Goal: Task Accomplishment & Management: Manage account settings

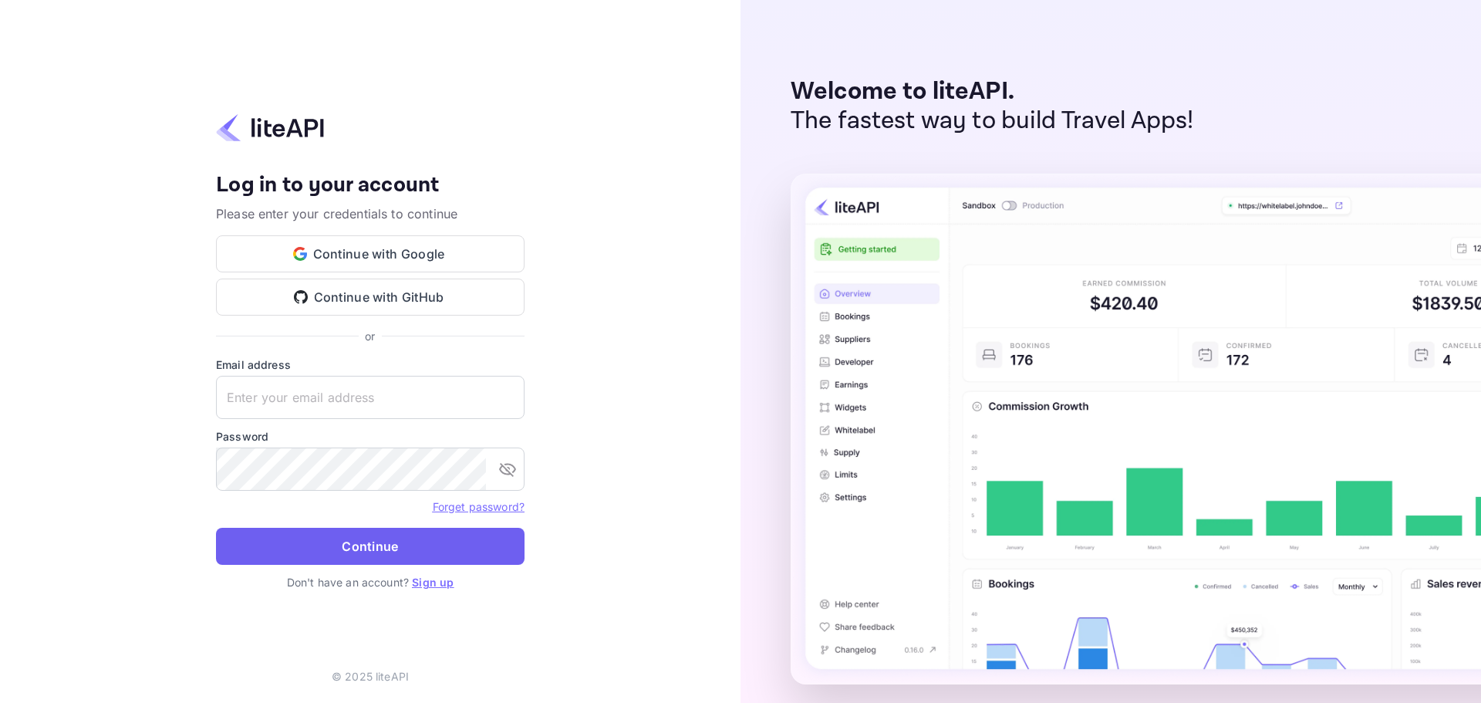
type input "[EMAIL_ADDRESS][DOMAIN_NAME]"
click at [302, 552] on button "Continue" at bounding box center [370, 546] width 309 height 37
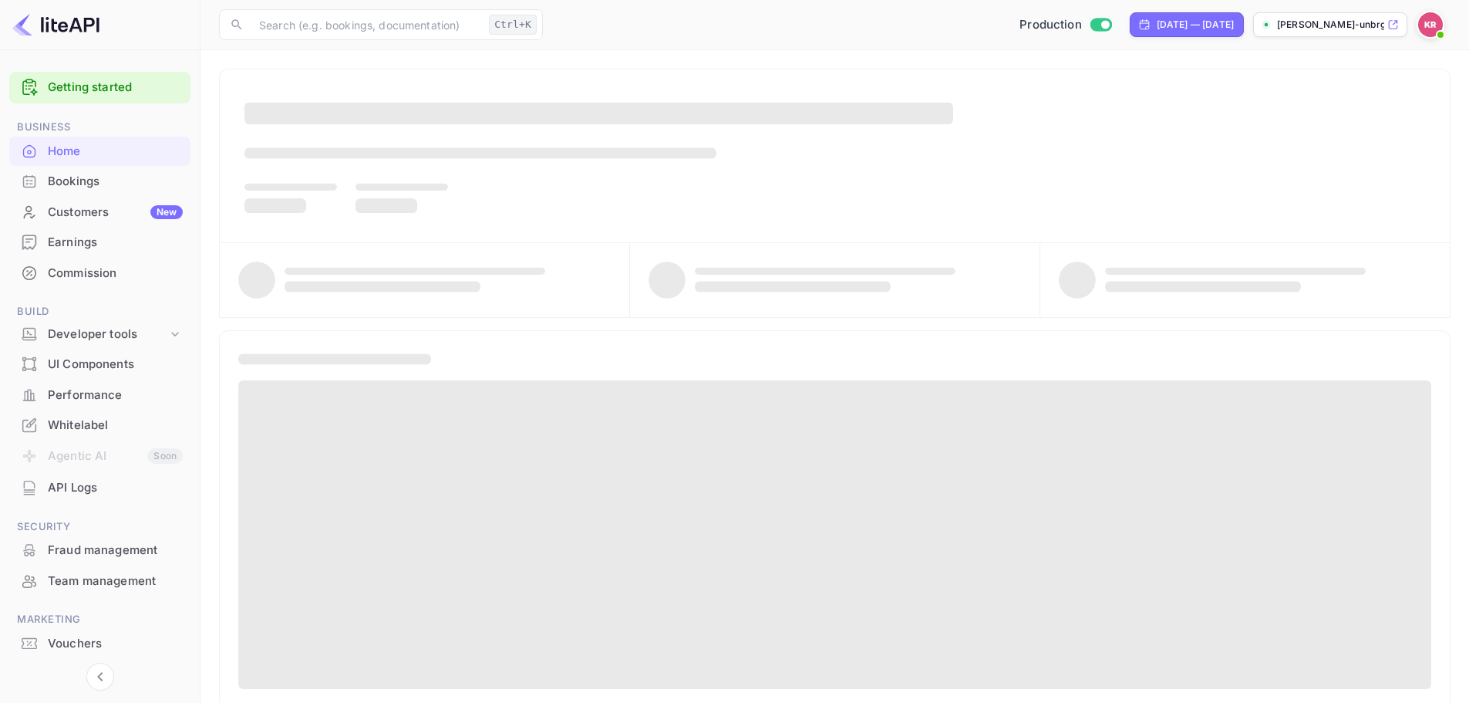
click at [91, 187] on div "Bookings" at bounding box center [115, 182] width 135 height 18
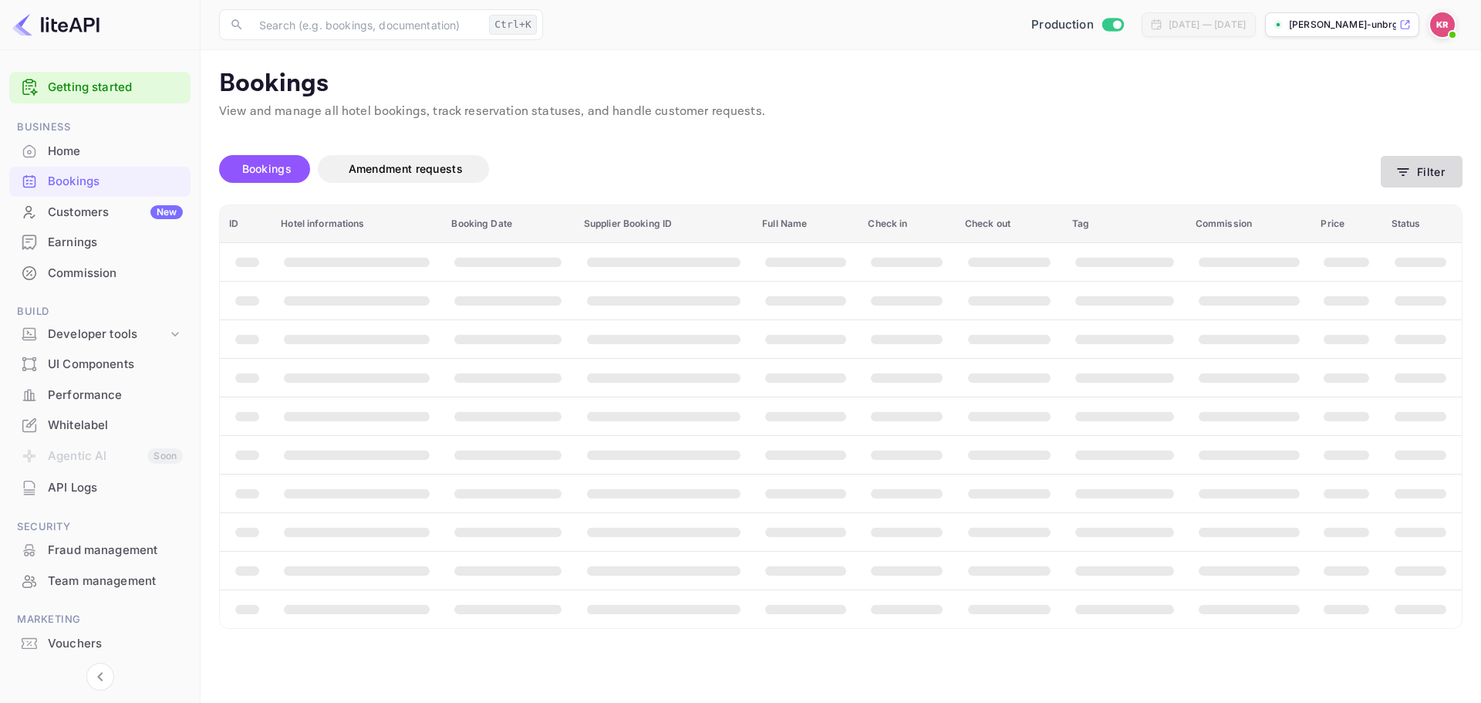
click at [1436, 167] on button "Filter" at bounding box center [1422, 172] width 82 height 32
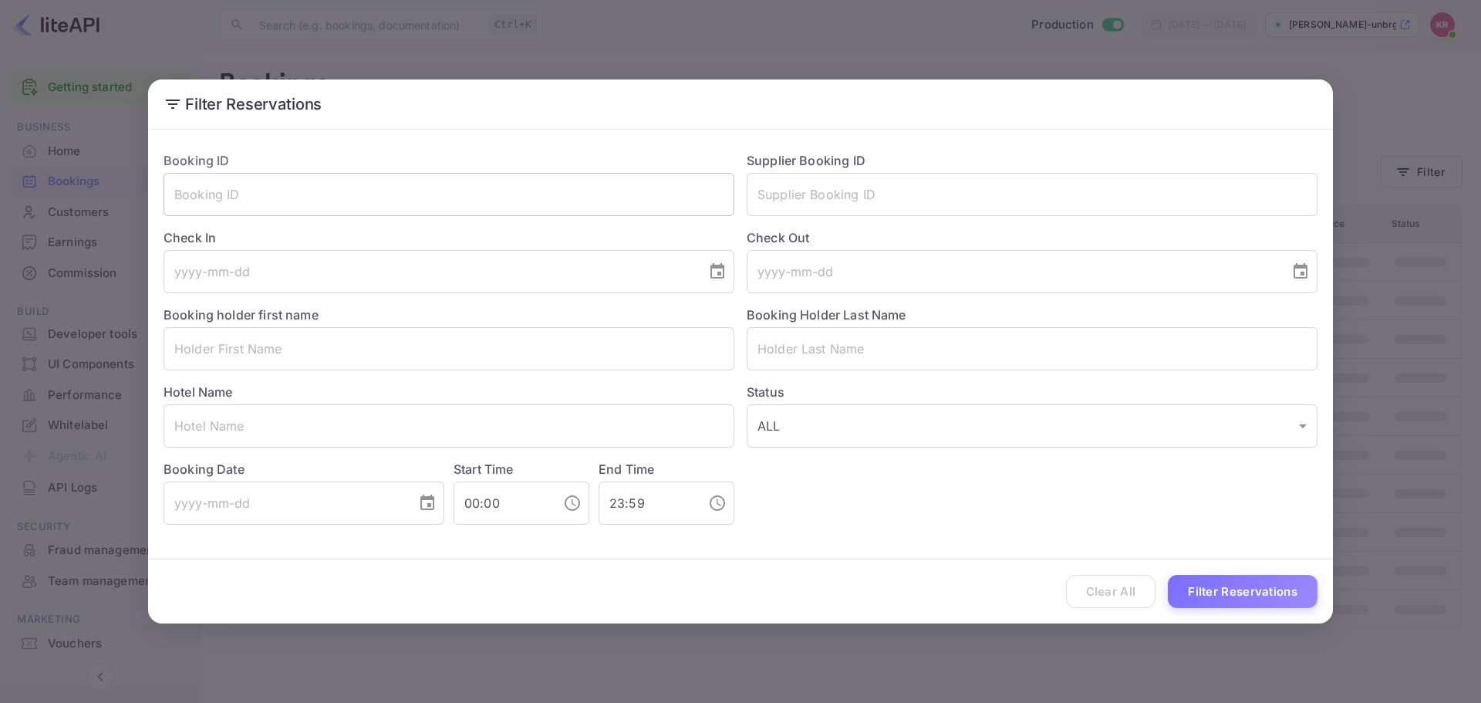
click at [442, 214] on input "text" at bounding box center [449, 194] width 571 height 43
paste input "cEtTHe24q"
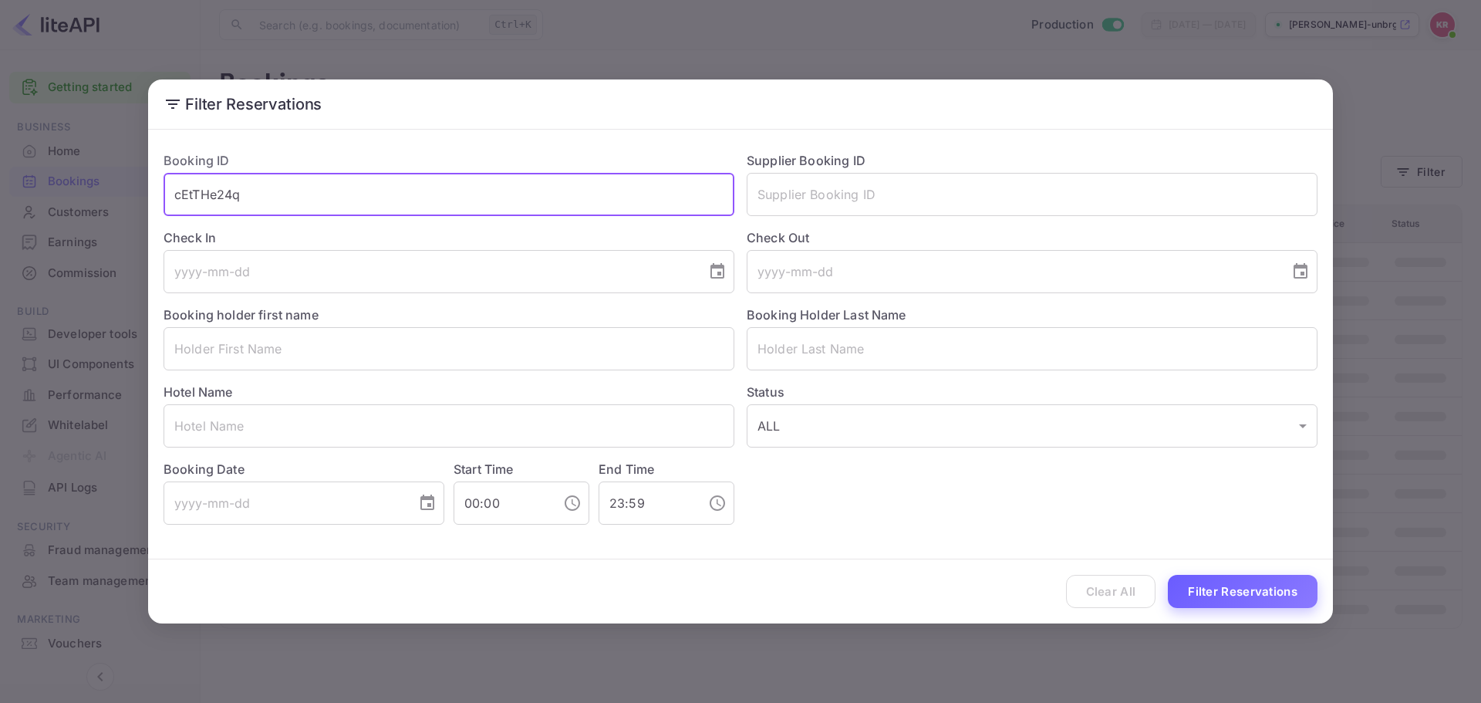
type input "cEtTHe24q"
click at [1223, 581] on button "Filter Reservations" at bounding box center [1243, 591] width 150 height 33
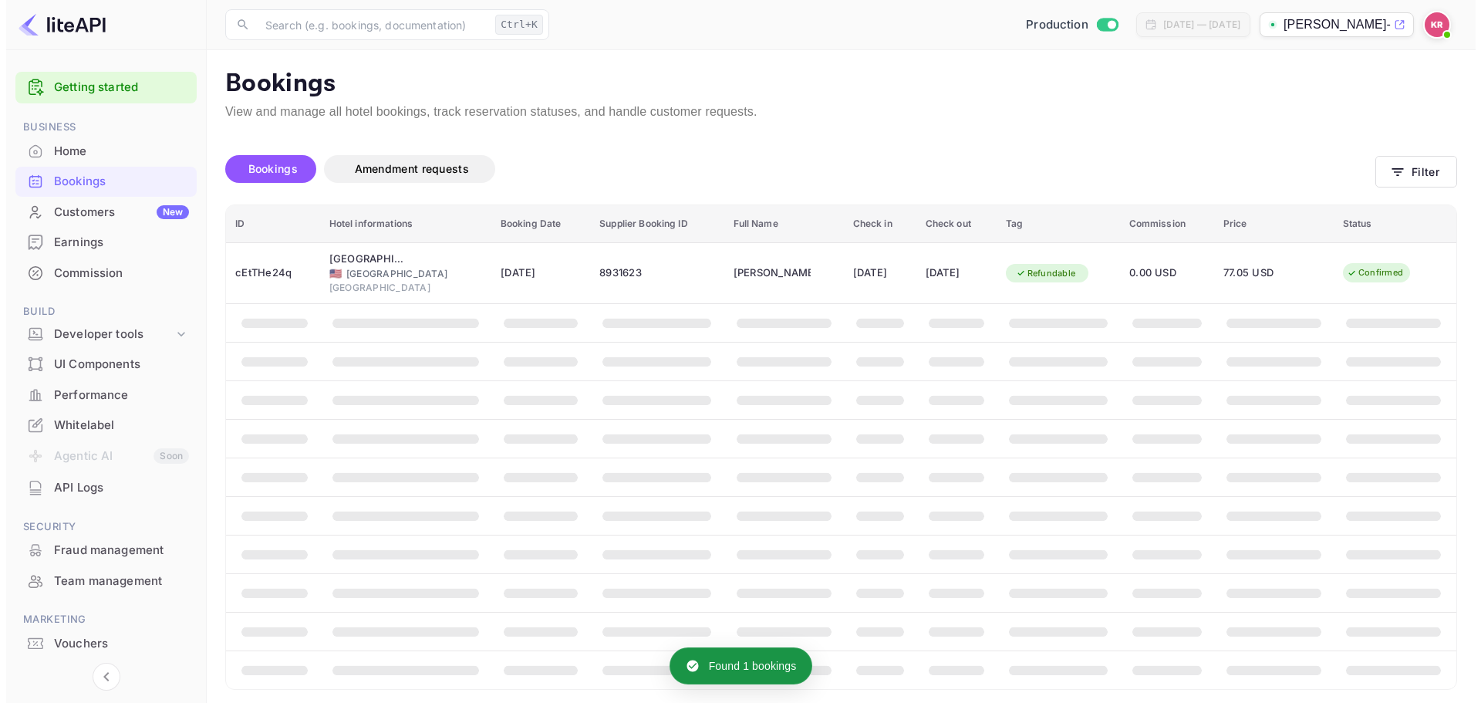
scroll to position [5, 0]
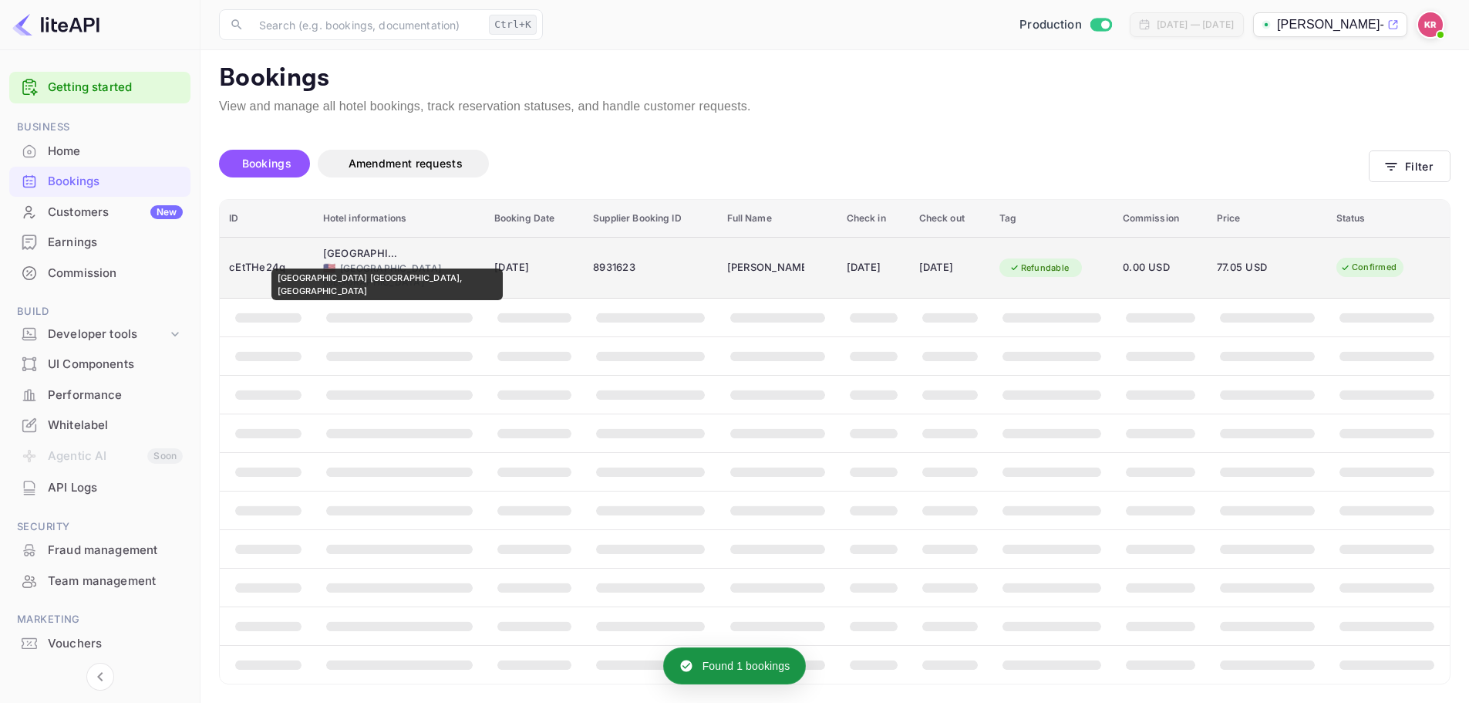
click at [334, 258] on div "[GEOGRAPHIC_DATA] [GEOGRAPHIC_DATA], [GEOGRAPHIC_DATA]" at bounding box center [361, 253] width 77 height 15
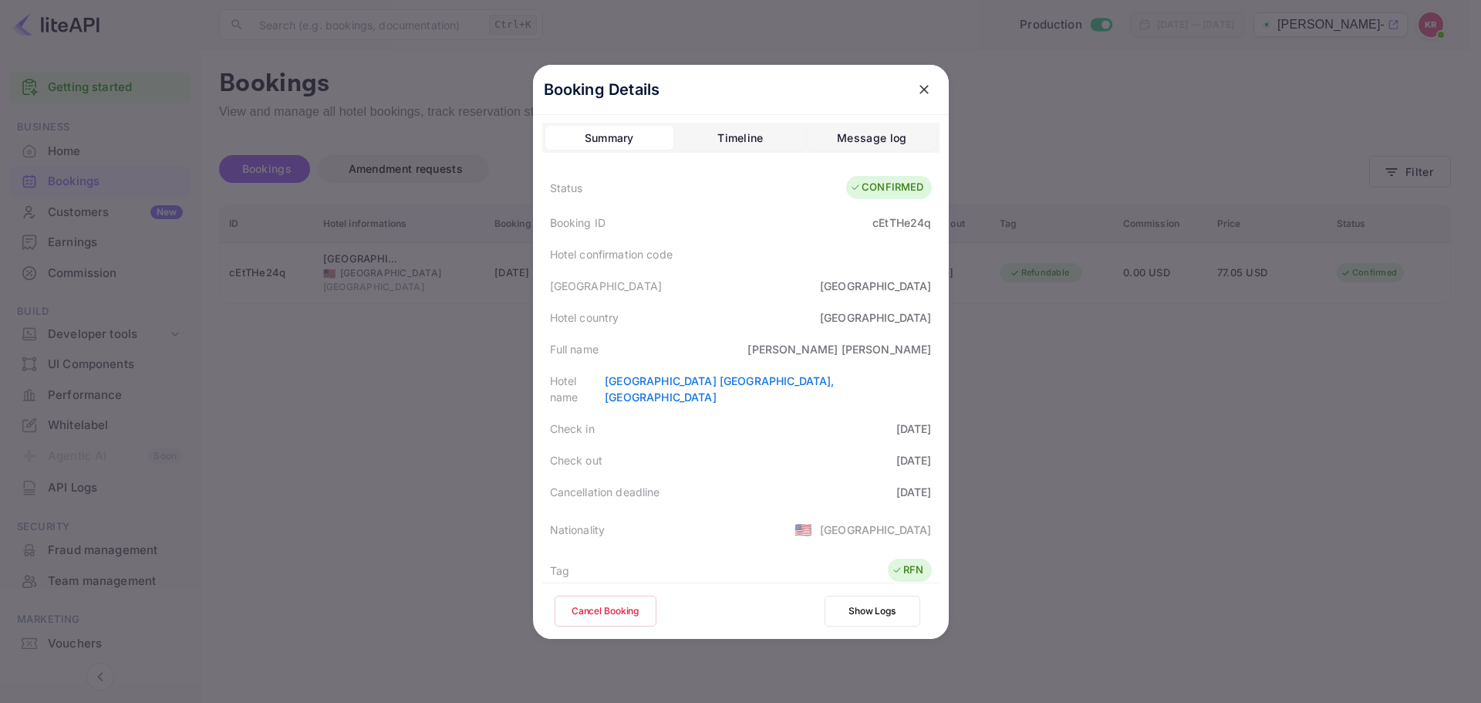
scroll to position [0, 0]
drag, startPoint x: 797, startPoint y: 317, endPoint x: 923, endPoint y: 325, distance: 126.7
click at [923, 325] on div "[GEOGRAPHIC_DATA]" at bounding box center [876, 319] width 112 height 16
click at [921, 325] on div "[GEOGRAPHIC_DATA]" at bounding box center [876, 319] width 112 height 16
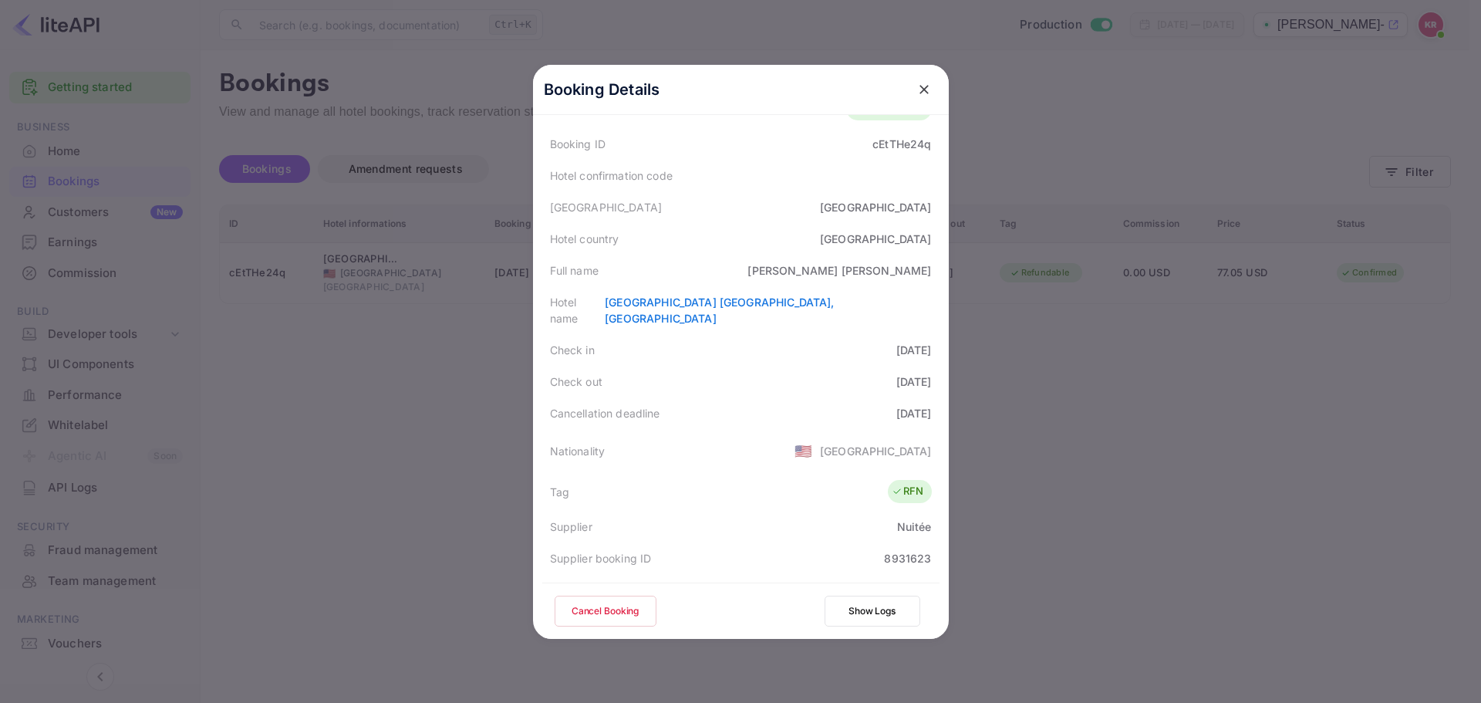
scroll to position [77, 0]
drag, startPoint x: 869, startPoint y: 396, endPoint x: 933, endPoint y: 408, distance: 65.1
click at [933, 408] on div "Cancellation deadline [DATE]" at bounding box center [740, 416] width 397 height 32
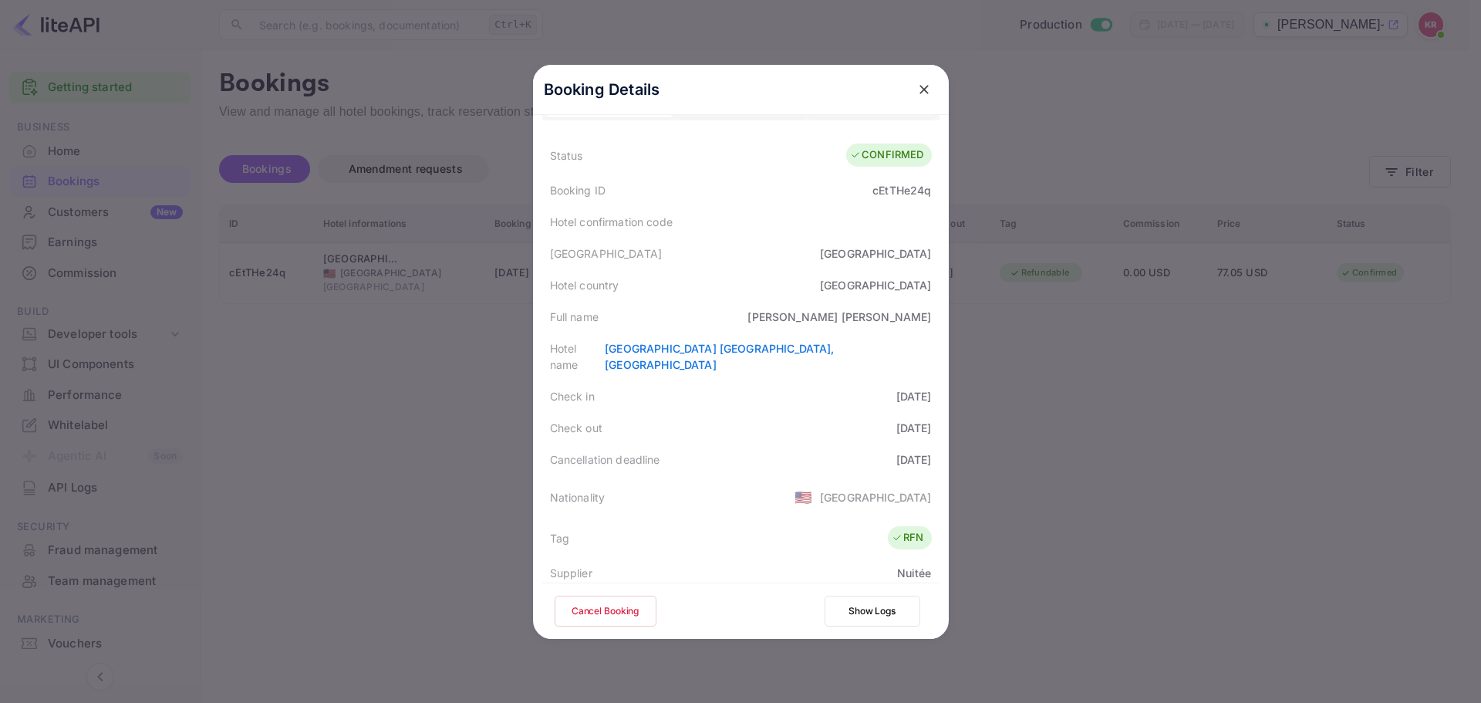
scroll to position [0, 0]
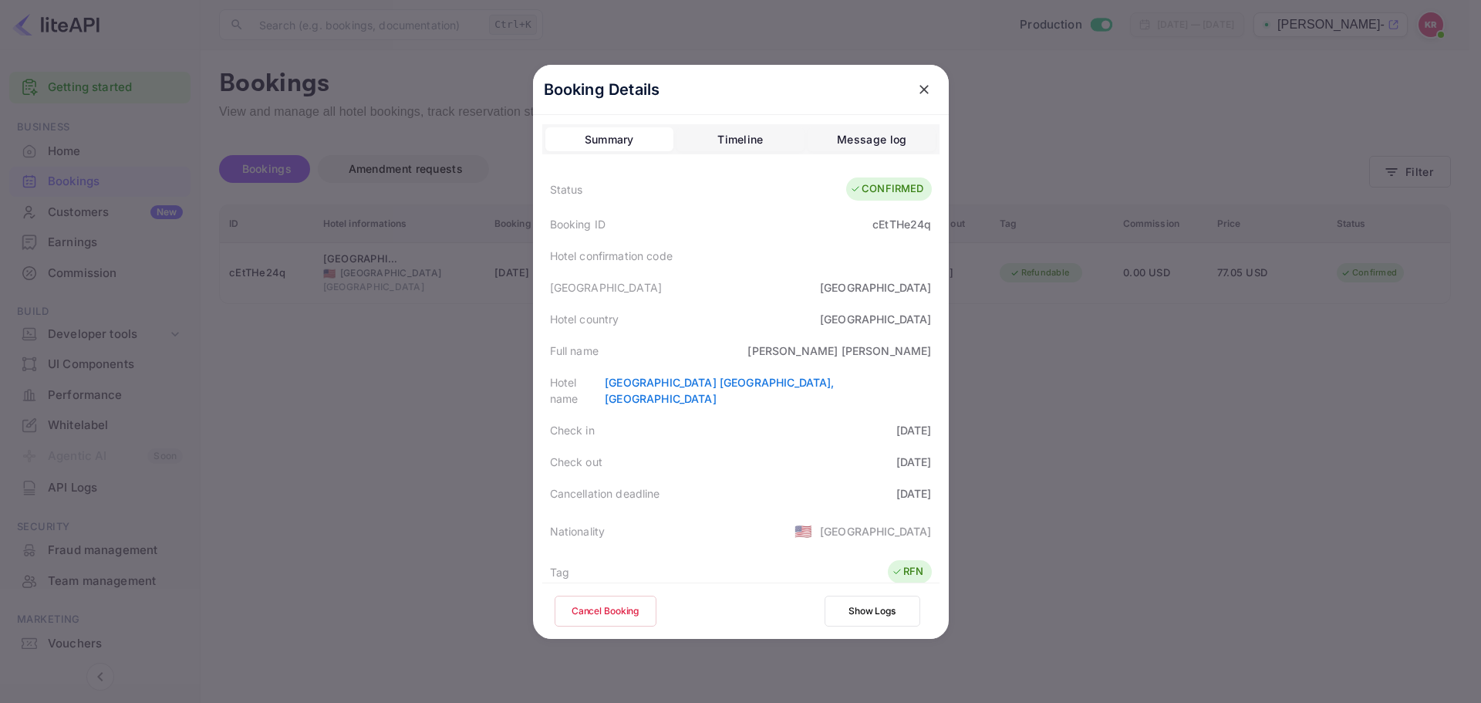
click at [619, 611] on button "Cancel Booking" at bounding box center [606, 610] width 102 height 31
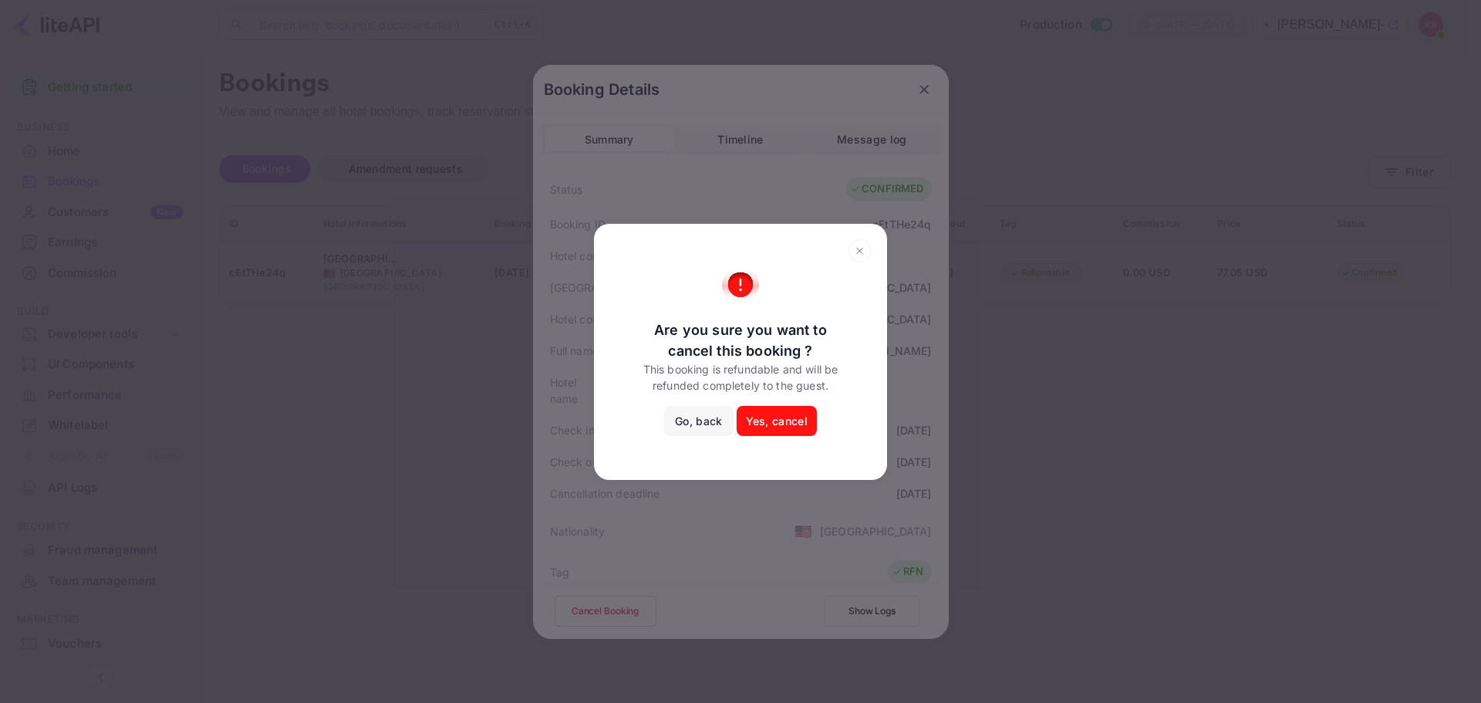
click at [859, 245] on icon at bounding box center [860, 250] width 24 height 23
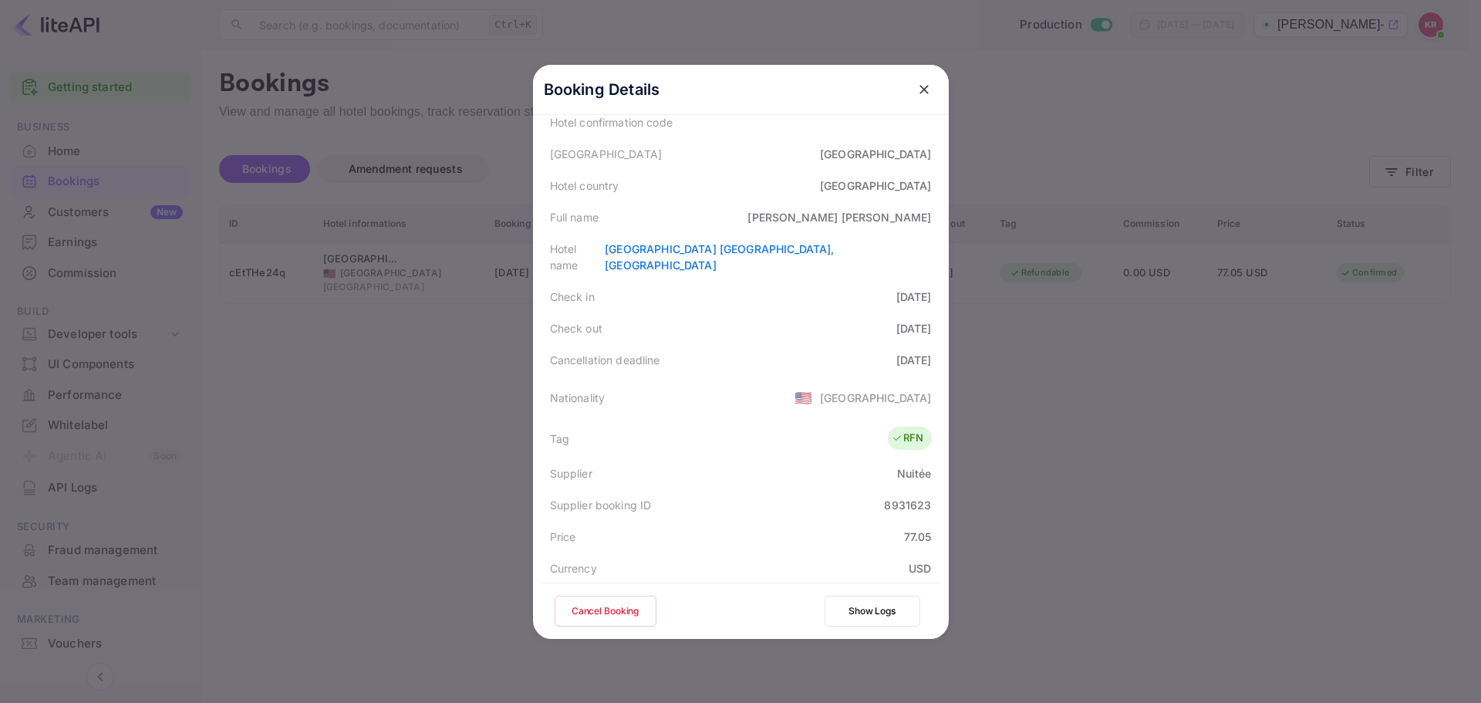
scroll to position [77, 0]
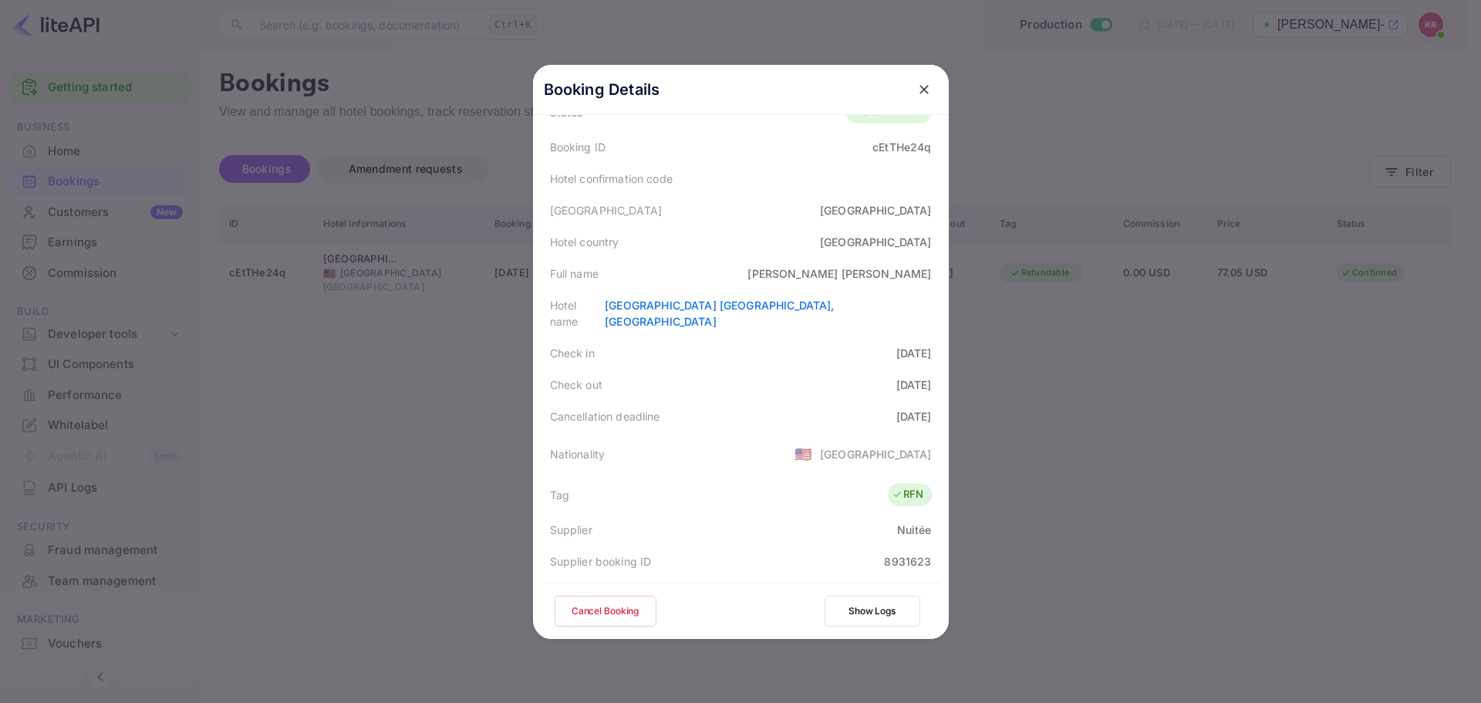
click at [610, 616] on button "Cancel Booking" at bounding box center [606, 610] width 102 height 31
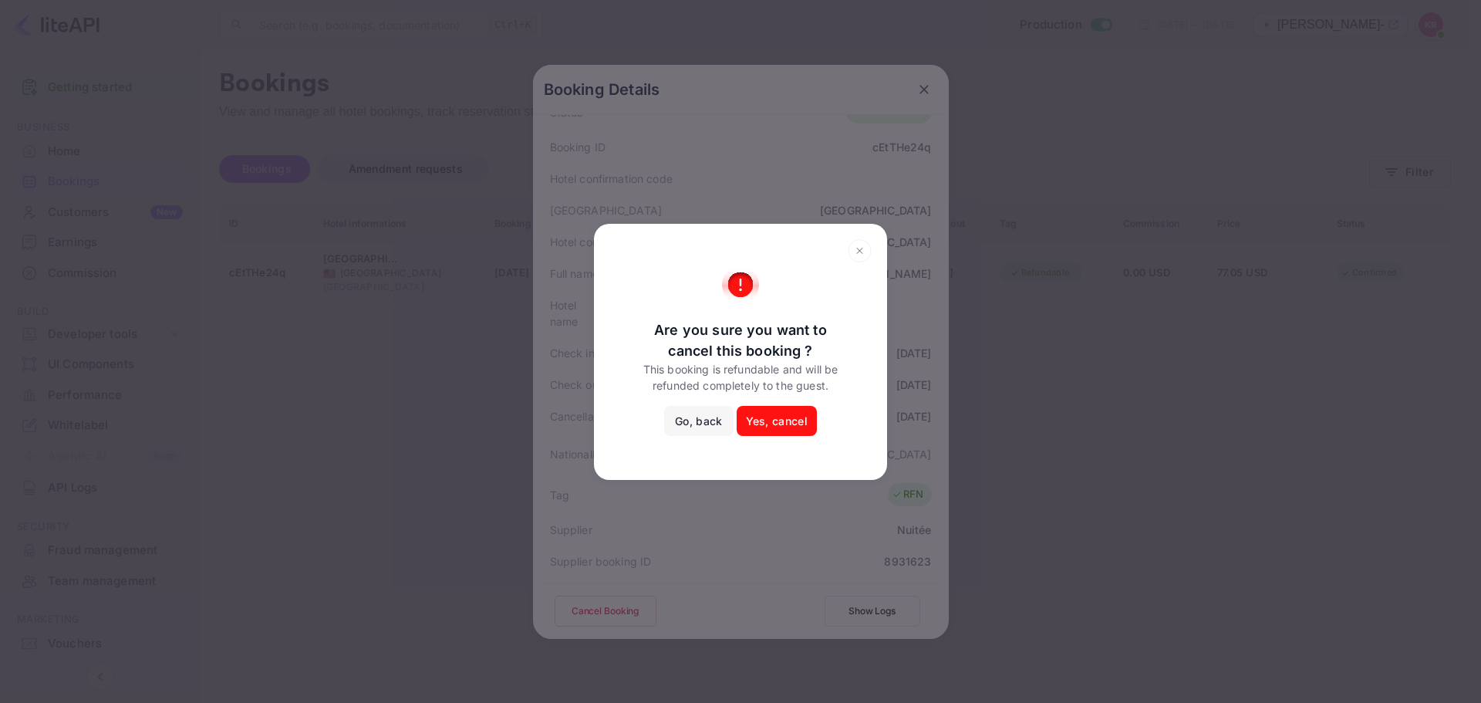
click at [784, 420] on button "Yes, cancel" at bounding box center [777, 421] width 80 height 31
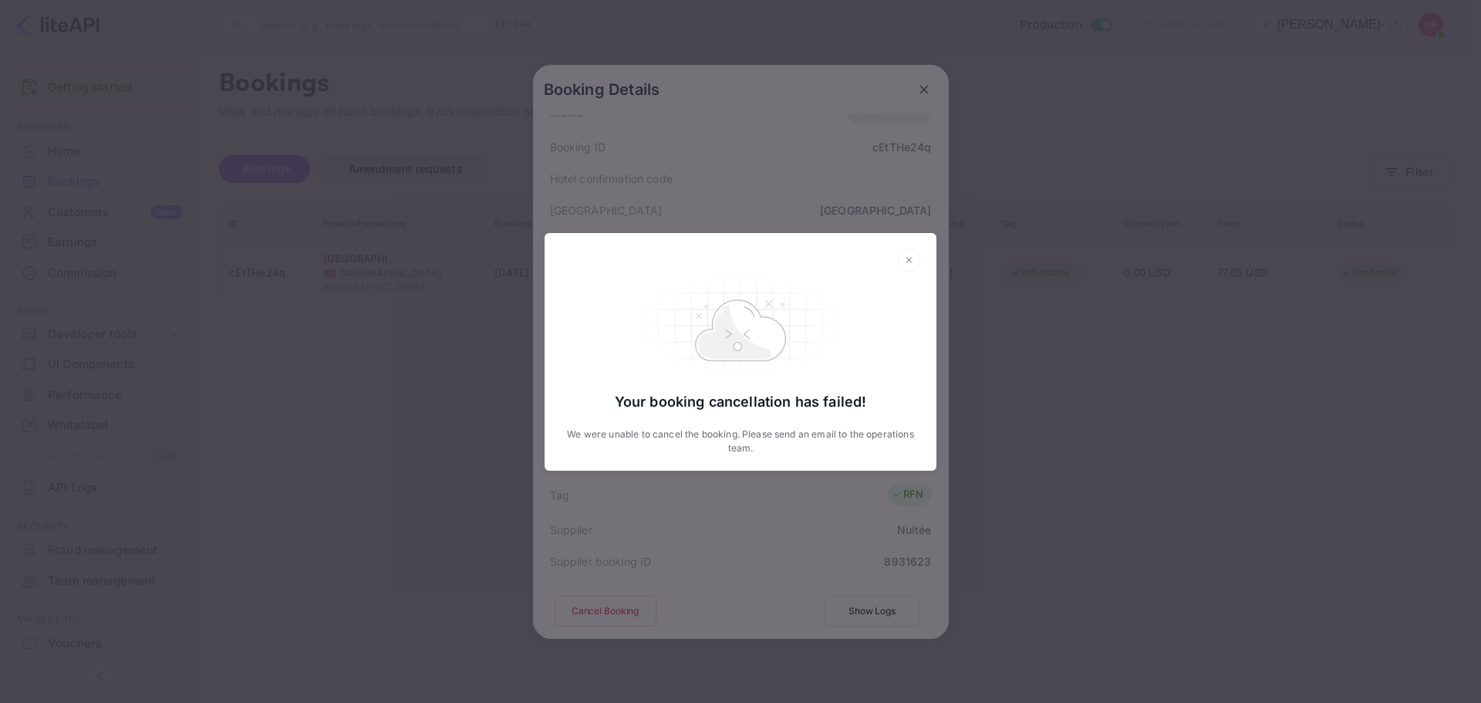
click at [970, 347] on div "Your booking cancellation has failed! We were unable to cancel the booking. Ple…" at bounding box center [740, 351] width 1481 height 703
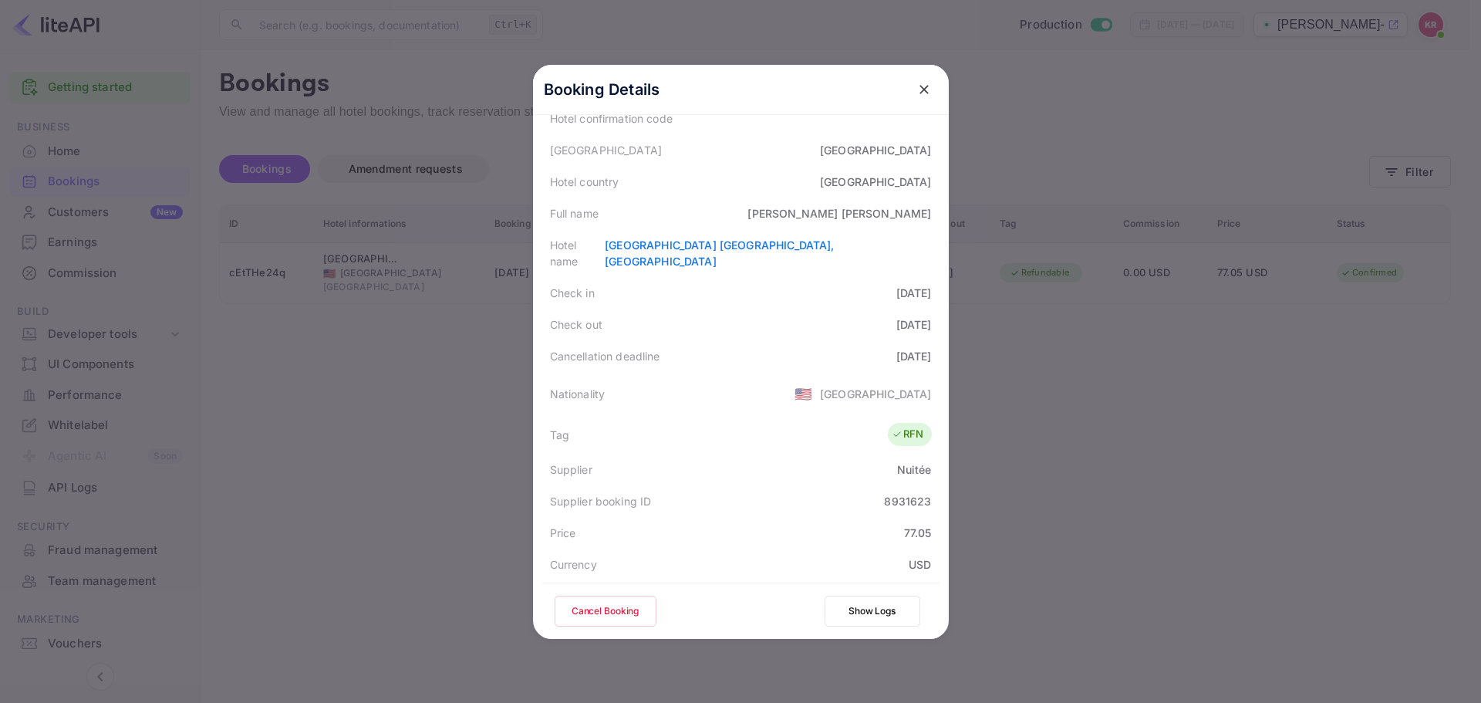
scroll to position [111, 0]
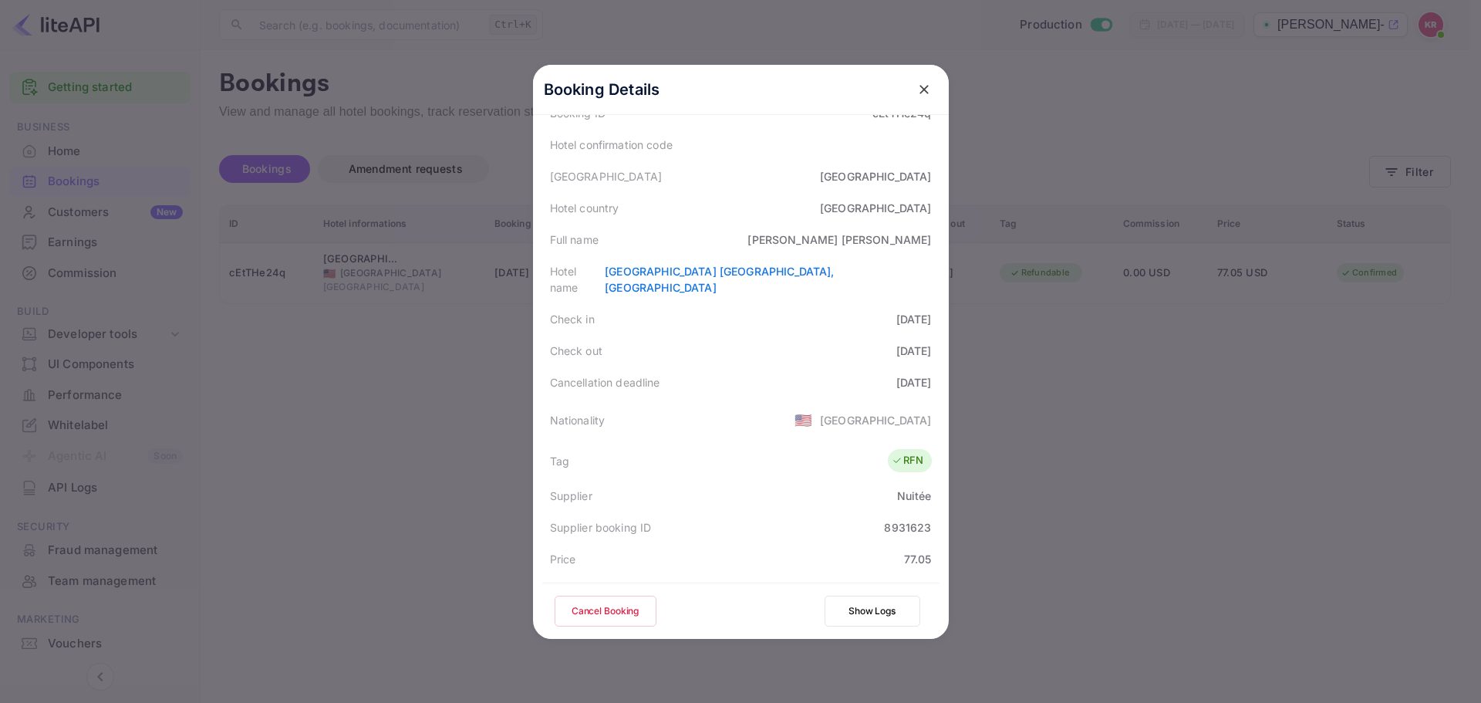
click at [919, 88] on icon "close" at bounding box center [923, 89] width 9 height 9
